Goal: Information Seeking & Learning: Check status

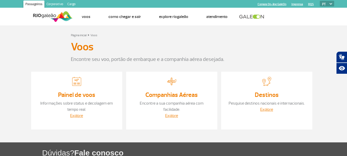
scroll to position [54, 0]
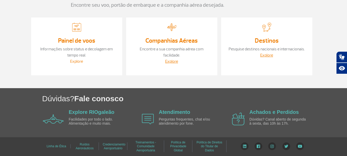
click at [78, 61] on link "Explore" at bounding box center [76, 61] width 13 height 5
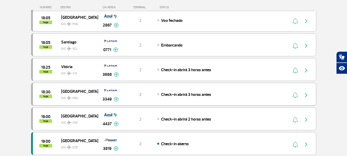
scroll to position [26, 0]
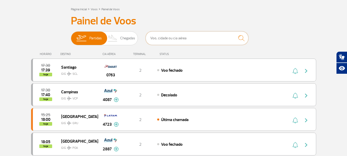
click at [201, 42] on input "text" at bounding box center [197, 38] width 103 height 14
type input "247"
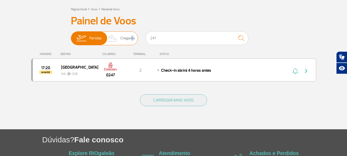
click at [130, 42] on span "Chegadas" at bounding box center [127, 38] width 15 height 13
click at [125, 35] on span "Chegadas" at bounding box center [127, 38] width 15 height 13
click at [71, 36] on input "Partidas Chegadas" at bounding box center [71, 36] width 0 height 0
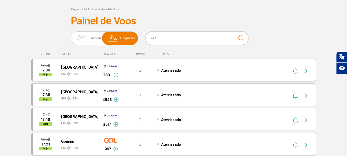
drag, startPoint x: 188, startPoint y: 39, endPoint x: 147, endPoint y: 41, distance: 40.6
click at [147, 41] on input "247" at bounding box center [197, 38] width 103 height 14
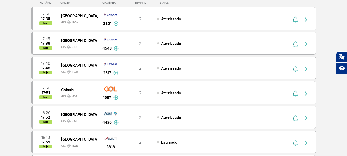
scroll to position [0, 0]
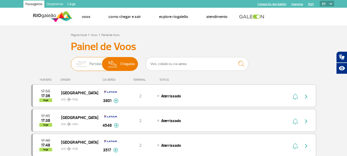
click at [101, 65] on span "Partidas" at bounding box center [95, 63] width 12 height 13
click at [71, 61] on input "Partidas Chegadas" at bounding box center [71, 61] width 0 height 0
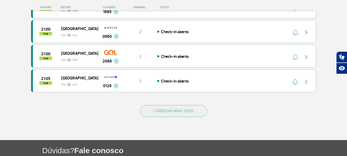
scroll to position [513, 0]
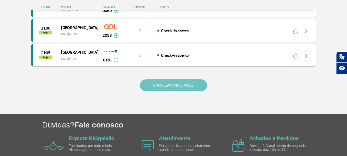
click at [174, 81] on button "CARREGAR MAIS VOOS" at bounding box center [173, 85] width 67 height 12
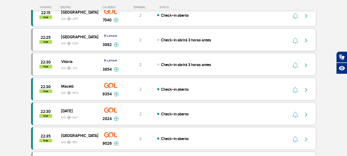
scroll to position [976, 0]
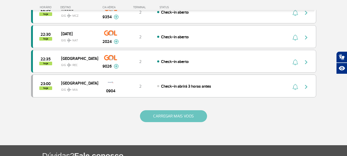
click at [172, 116] on button "CARREGAR MAIS VOOS" at bounding box center [173, 116] width 67 height 12
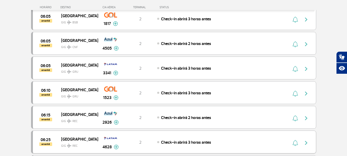
scroll to position [1438, 0]
